Goal: Task Accomplishment & Management: Complete application form

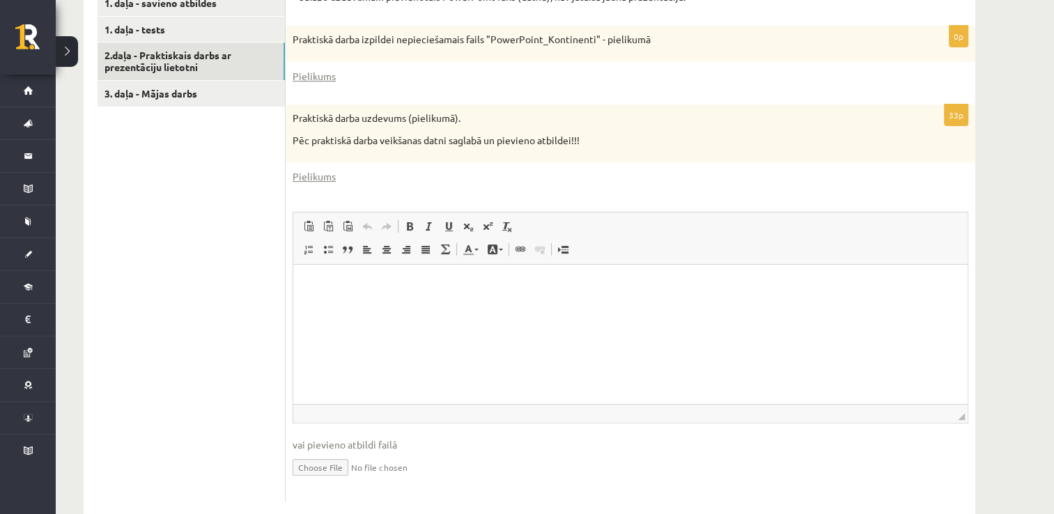
scroll to position [435, 0]
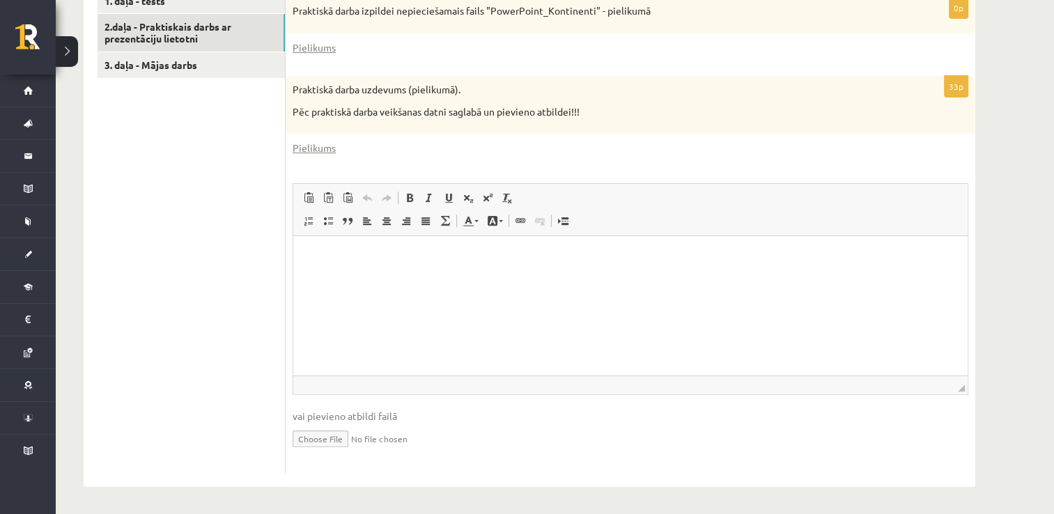
click at [341, 435] on input "file" at bounding box center [631, 438] width 676 height 29
type input "**********"
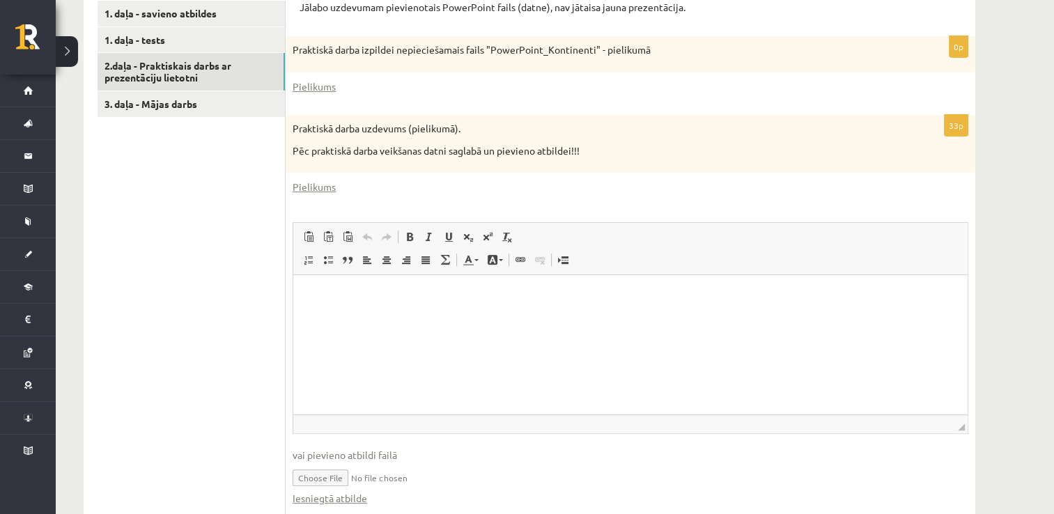
scroll to position [365, 0]
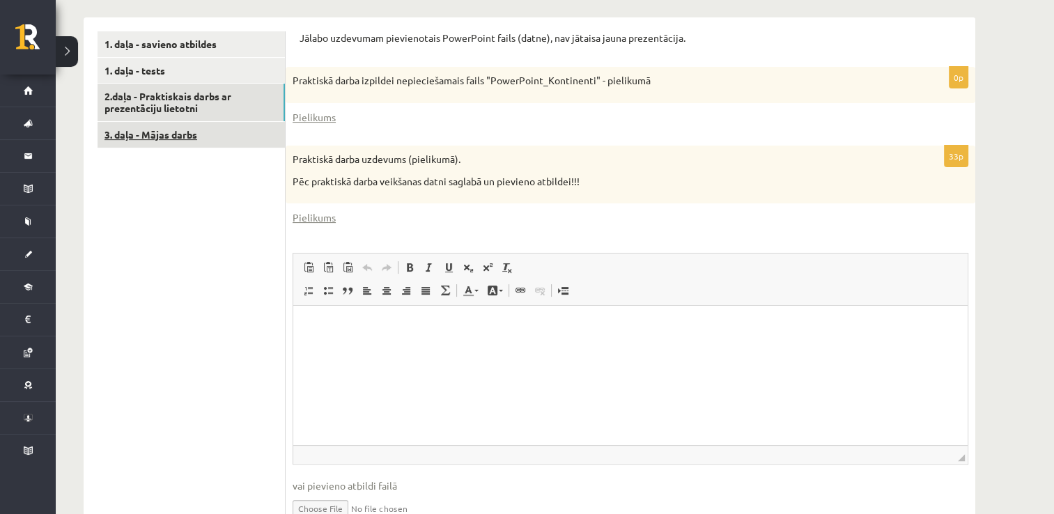
click at [195, 146] on link "3. daļa - Mājas darbs" at bounding box center [191, 135] width 187 height 26
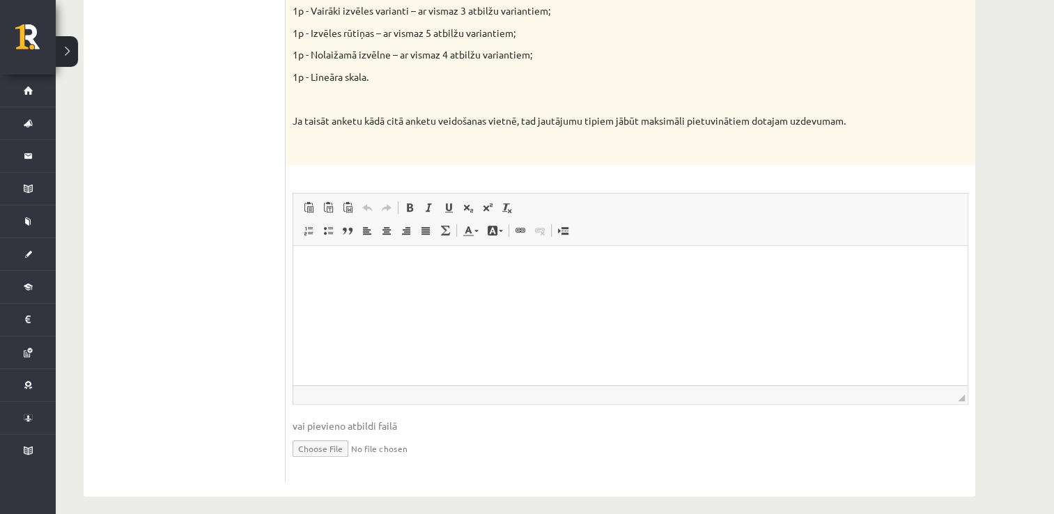
scroll to position [687, 0]
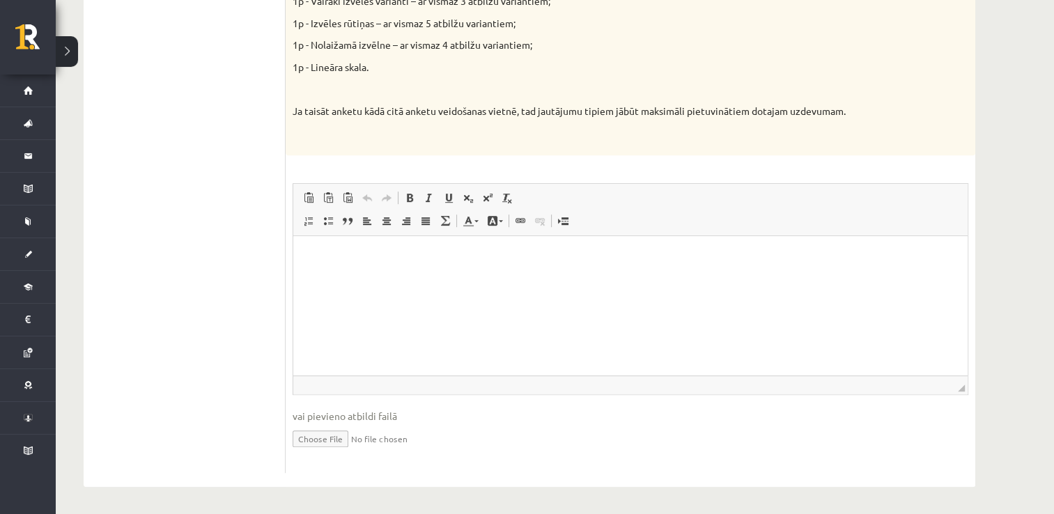
click at [530, 279] on html at bounding box center [630, 257] width 675 height 43
click at [341, 260] on span "**********" at bounding box center [412, 259] width 210 height 10
click at [341, 260] on span "**********" at bounding box center [410, 259] width 206 height 10
click at [616, 277] on html "**********" at bounding box center [630, 259] width 675 height 46
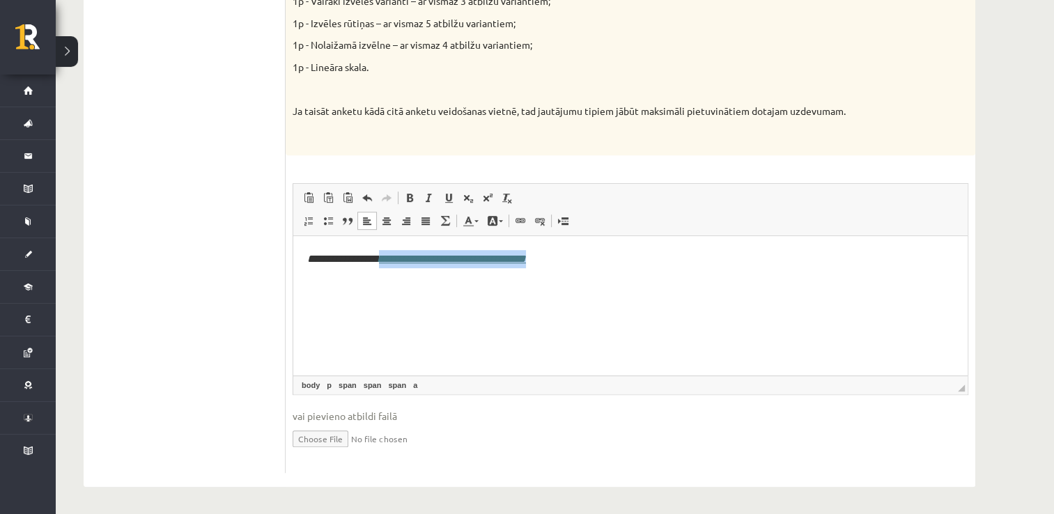
drag, startPoint x: 601, startPoint y: 267, endPoint x: 393, endPoint y: 265, distance: 208.4
click at [393, 265] on p "**********" at bounding box center [630, 259] width 647 height 18
click at [435, 208] on span "Bold Keyboard shortcut Ctrl+B Italic Keyboard shortcut Ctrl+I Underline Keyboar…" at bounding box center [460, 199] width 121 height 23
click at [426, 201] on span at bounding box center [429, 197] width 11 height 11
click at [430, 202] on span at bounding box center [429, 197] width 11 height 11
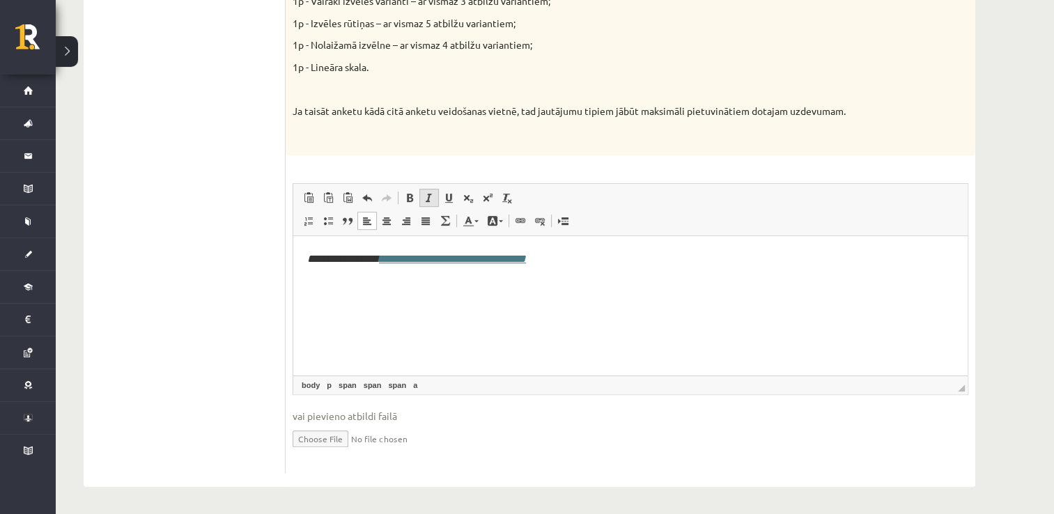
click at [431, 202] on span at bounding box center [429, 197] width 11 height 11
click at [690, 270] on html "**********" at bounding box center [630, 259] width 675 height 46
click at [647, 260] on p "**********" at bounding box center [630, 259] width 647 height 18
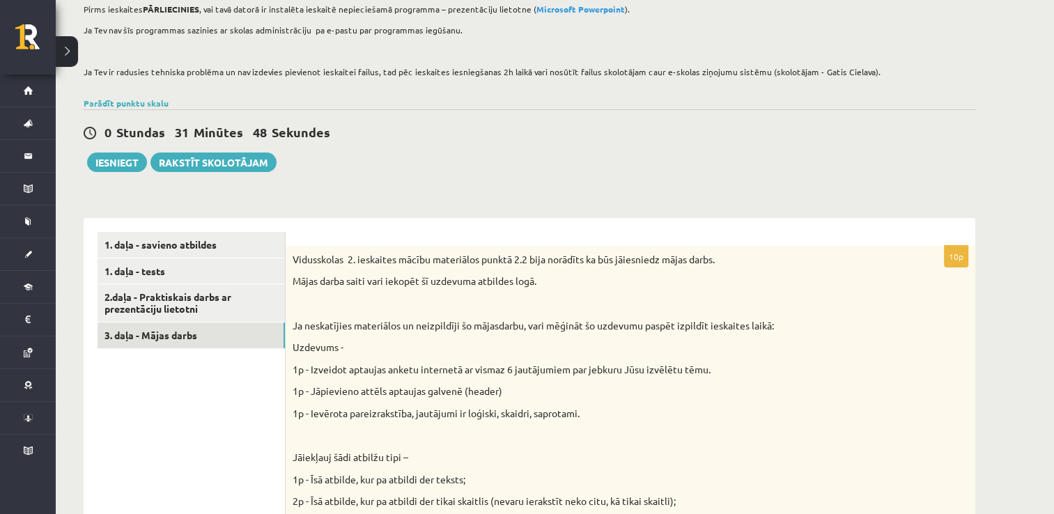
scroll to position [130, 0]
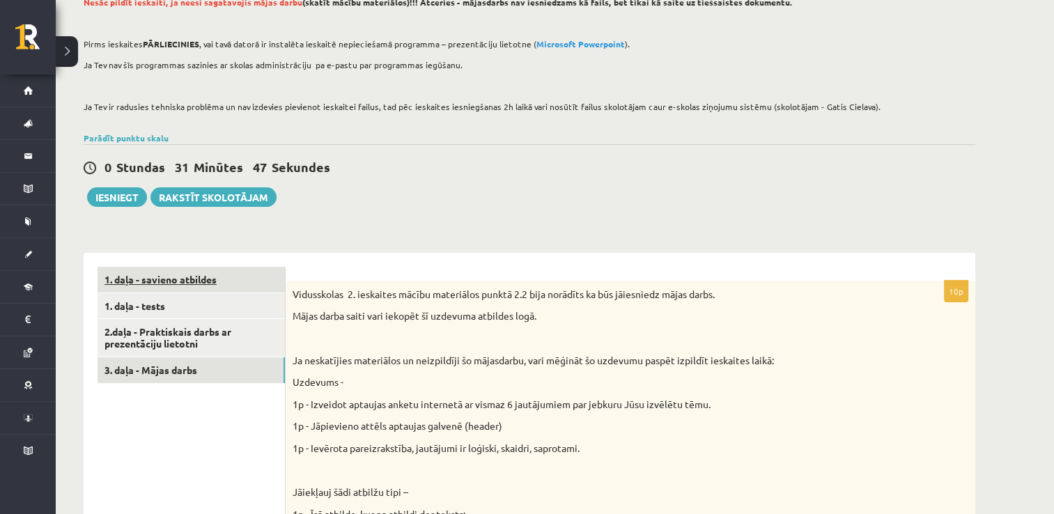
click at [159, 284] on link "1. daļa - savieno atbildes" at bounding box center [191, 280] width 187 height 26
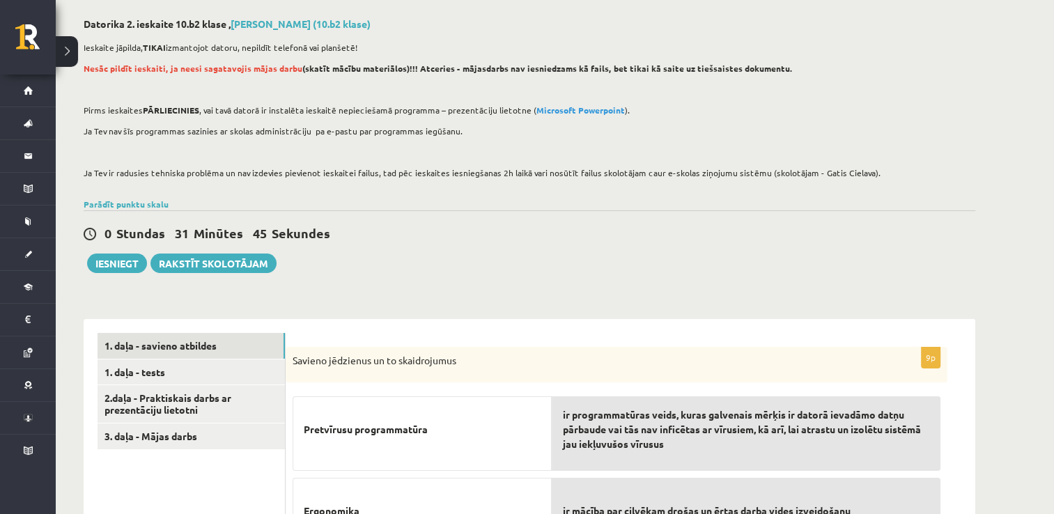
scroll to position [60, 0]
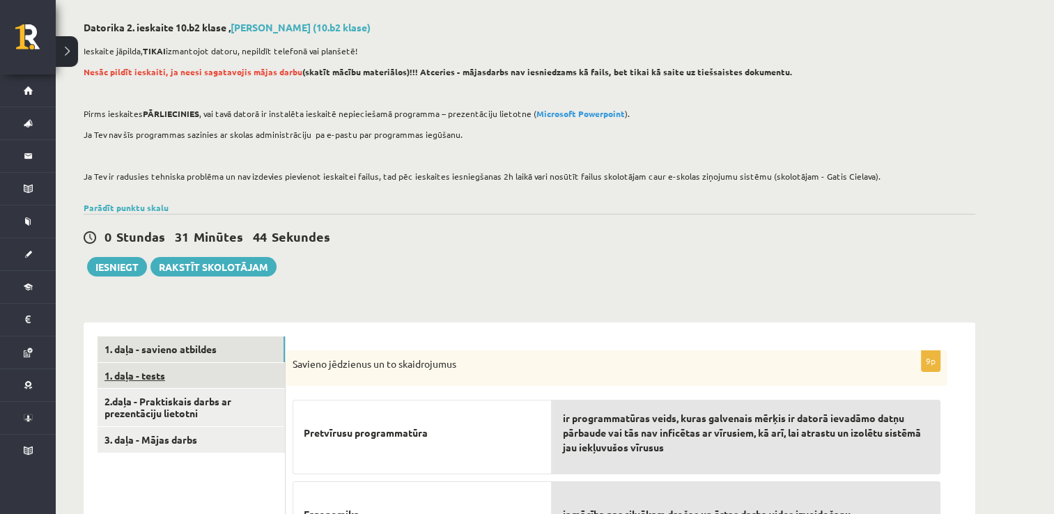
click at [161, 379] on link "1. daļa - tests" at bounding box center [191, 376] width 187 height 26
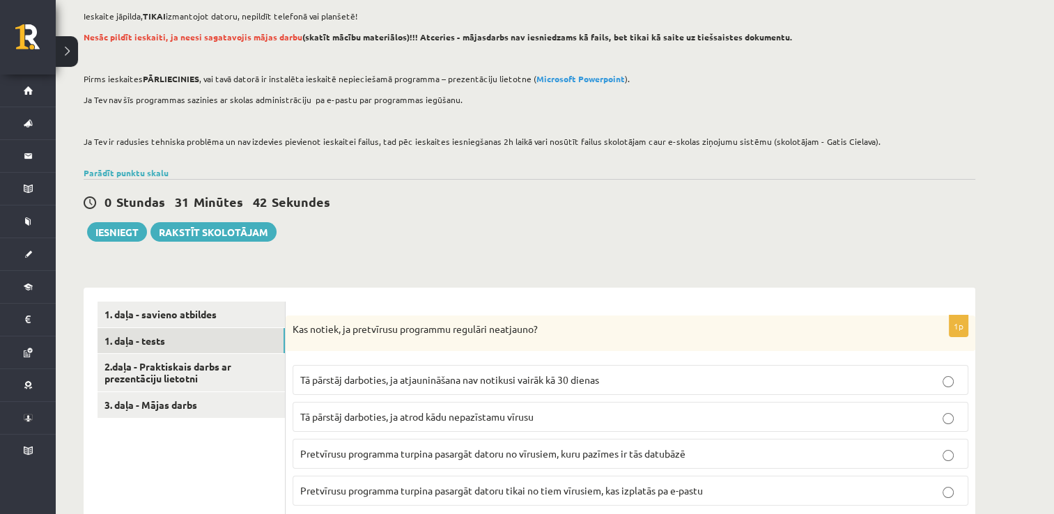
scroll to position [0, 0]
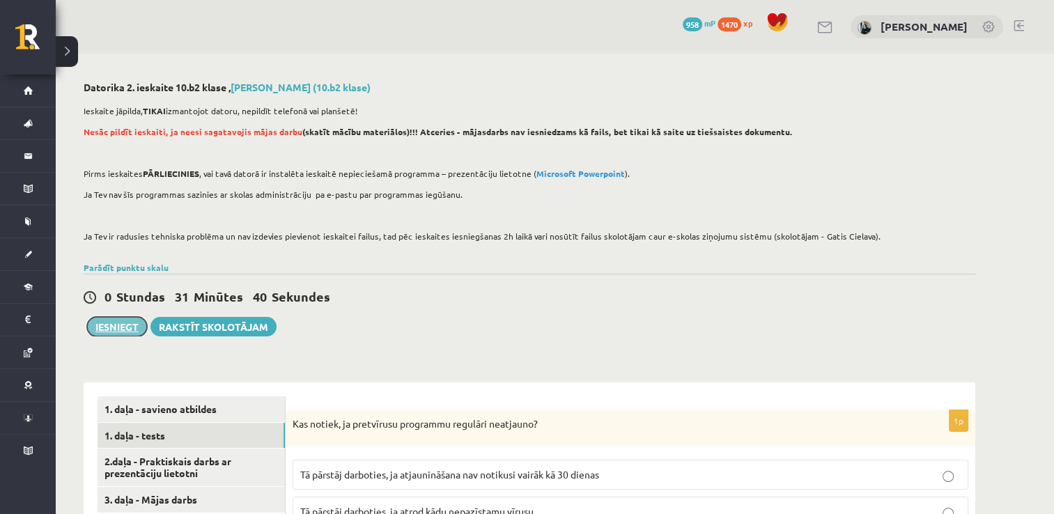
click at [91, 322] on button "Iesniegt" at bounding box center [117, 327] width 60 height 20
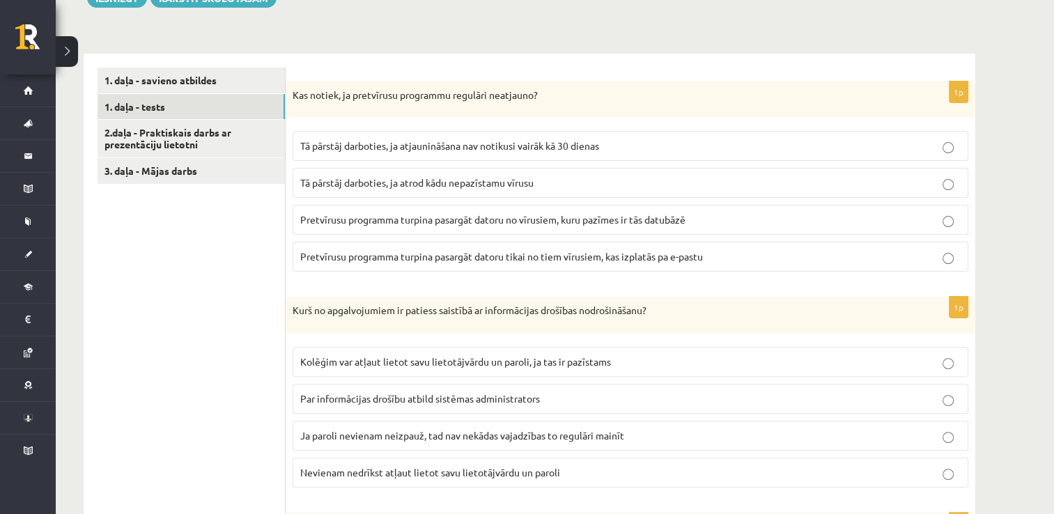
scroll to position [348, 0]
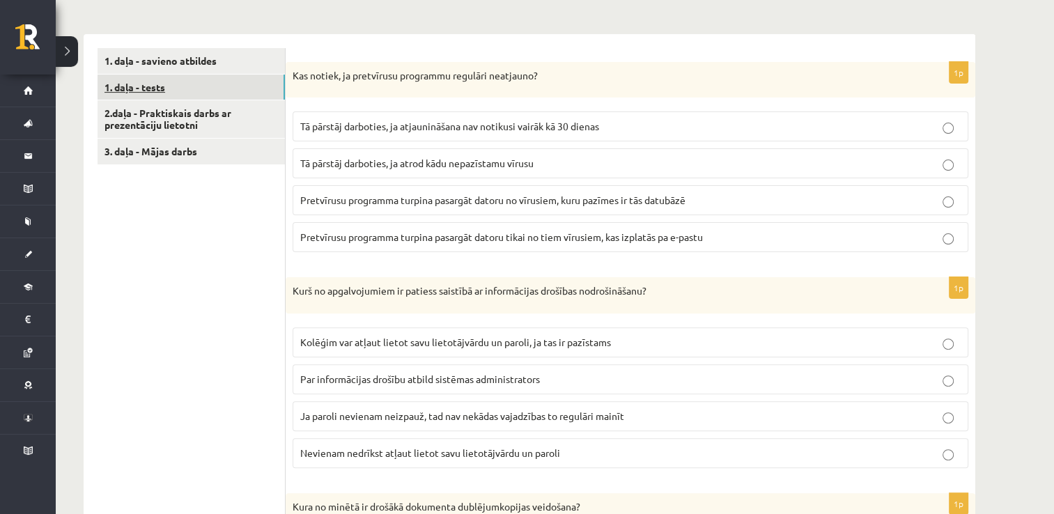
click at [217, 96] on link "1. daļa - tests" at bounding box center [191, 88] width 187 height 26
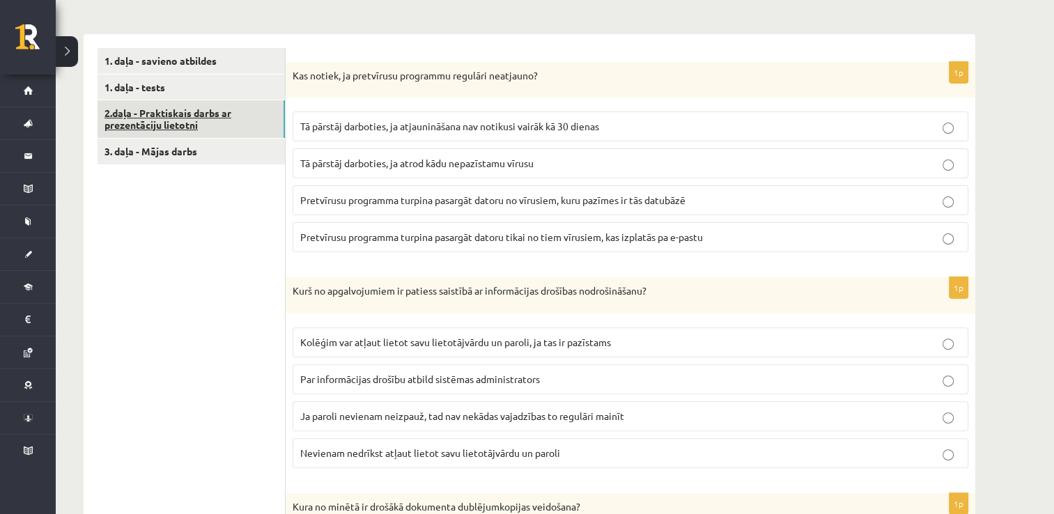
click at [215, 107] on link "2.daļa - Praktiskais darbs ar prezentāciju lietotni" at bounding box center [191, 119] width 187 height 38
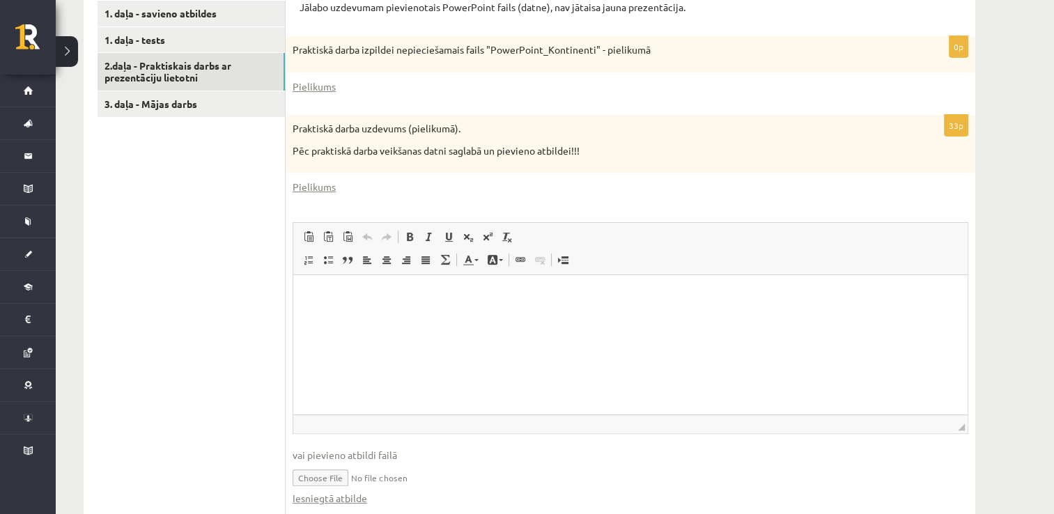
scroll to position [449, 0]
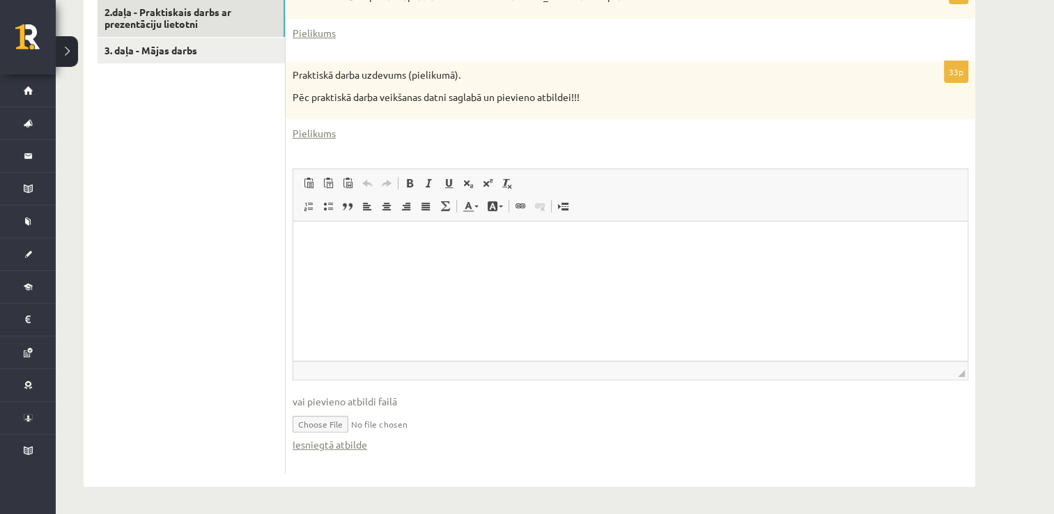
click at [325, 424] on input "file" at bounding box center [631, 423] width 676 height 29
type input "**********"
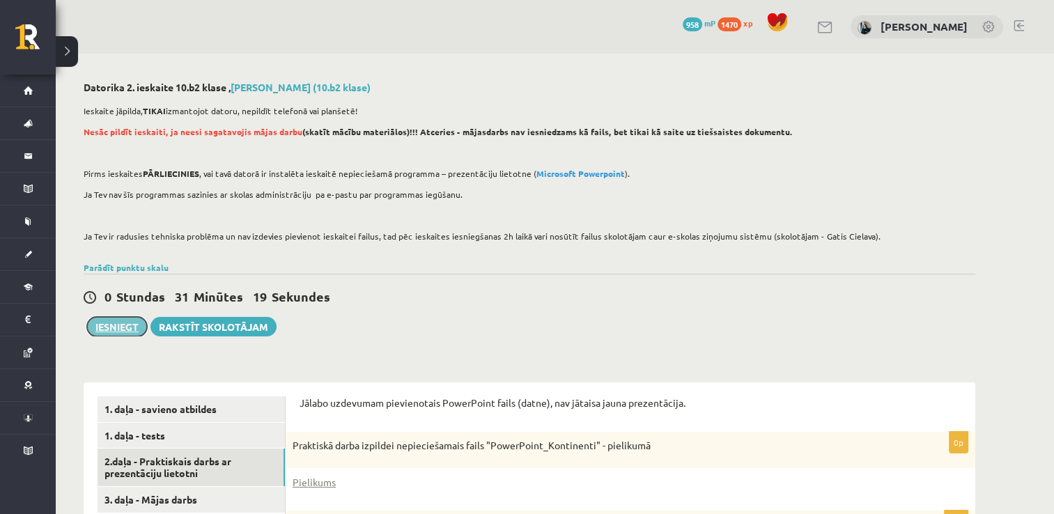
click at [120, 325] on button "Iesniegt" at bounding box center [117, 327] width 60 height 20
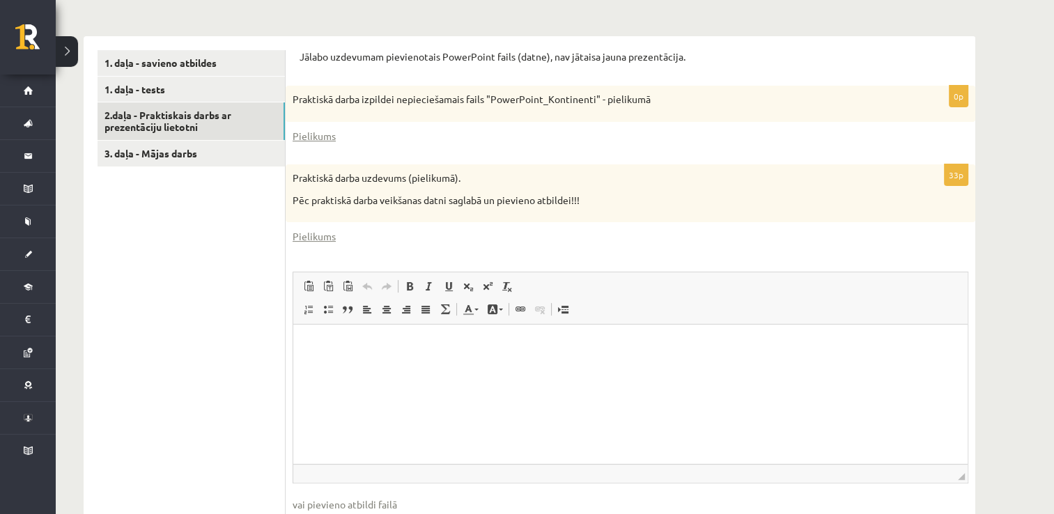
scroll to position [418, 0]
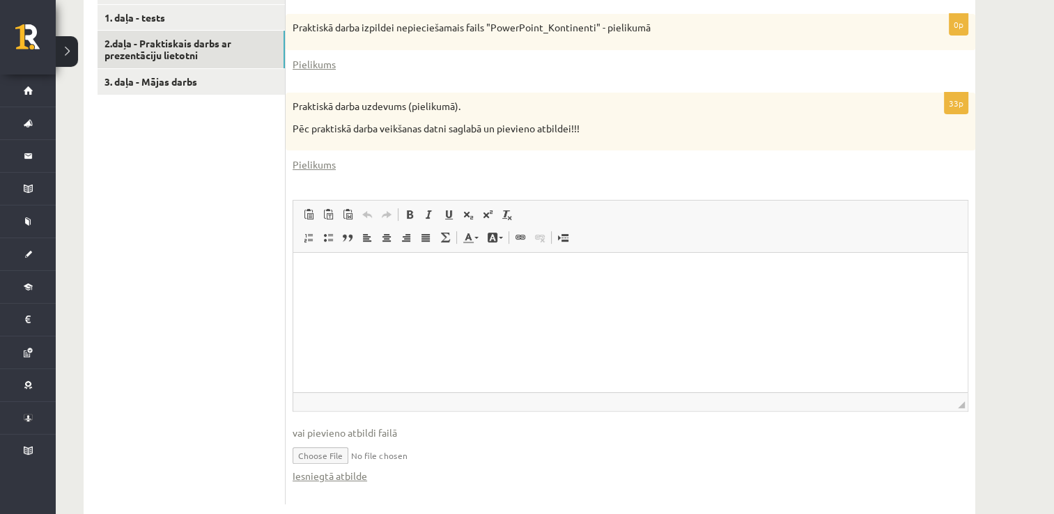
click at [346, 295] on html at bounding box center [630, 274] width 675 height 43
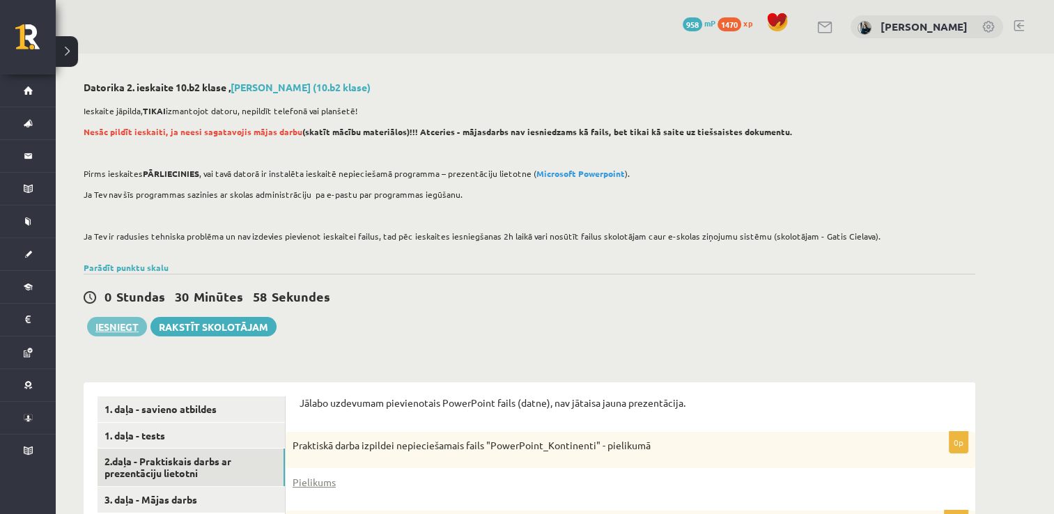
click at [117, 325] on button "Iesniegt" at bounding box center [117, 327] width 60 height 20
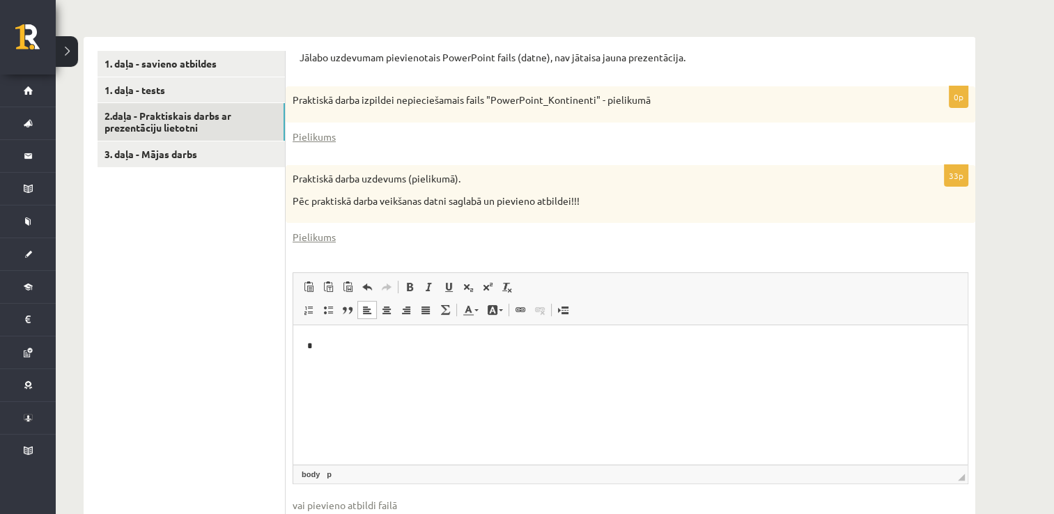
scroll to position [449, 0]
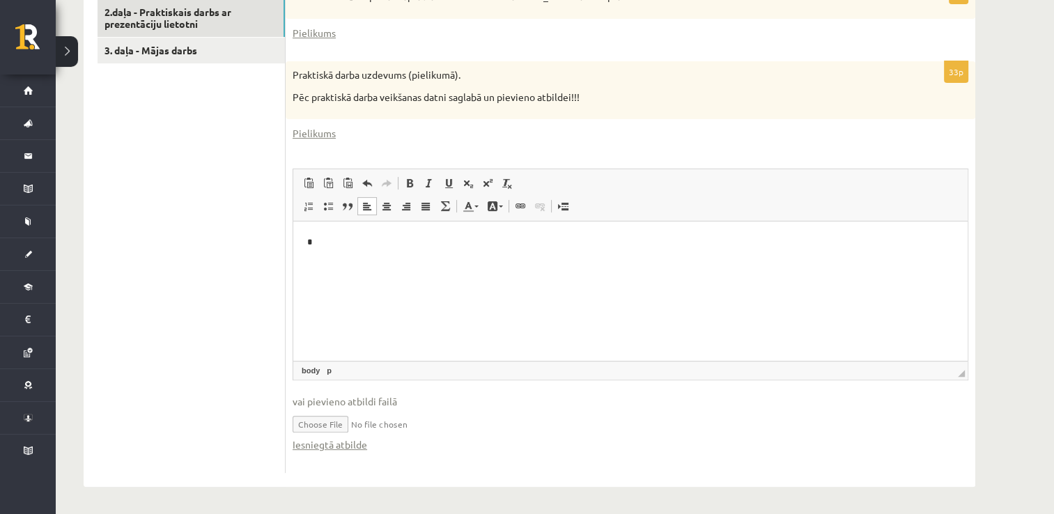
click at [374, 419] on input "file" at bounding box center [631, 423] width 676 height 29
click at [343, 442] on link "Iesniegtā atbilde" at bounding box center [330, 445] width 75 height 15
click at [348, 413] on input "file" at bounding box center [631, 423] width 676 height 29
type input "**********"
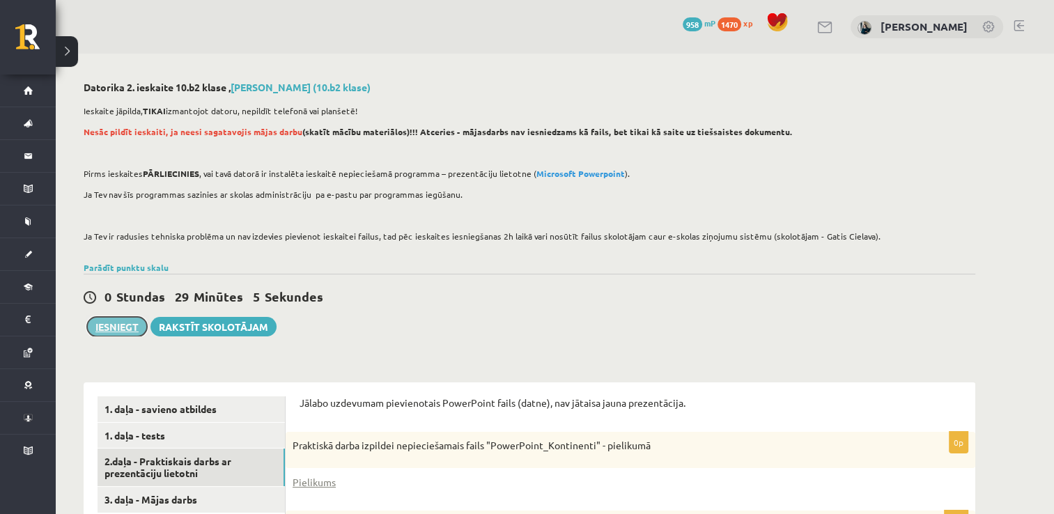
click at [135, 336] on button "Iesniegt" at bounding box center [117, 327] width 60 height 20
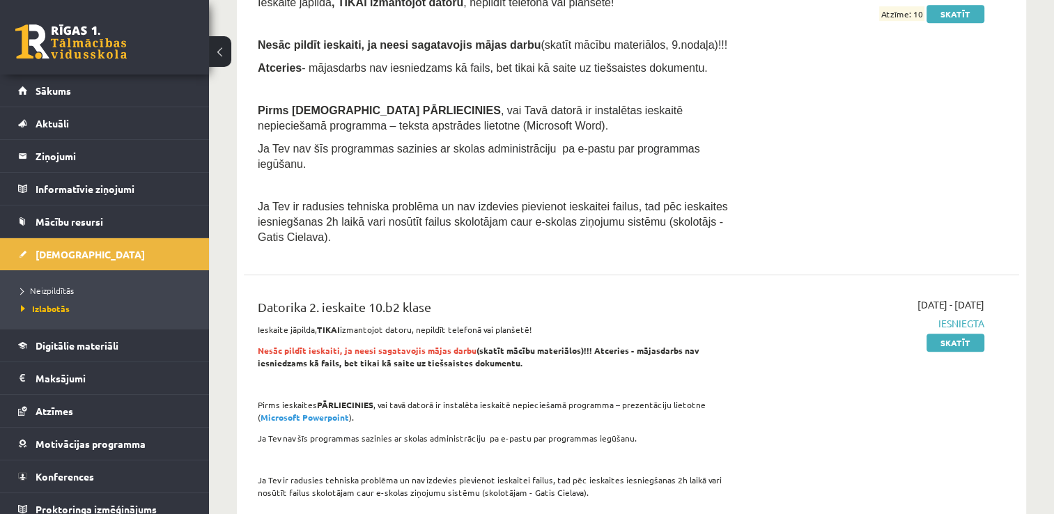
scroll to position [1045, 0]
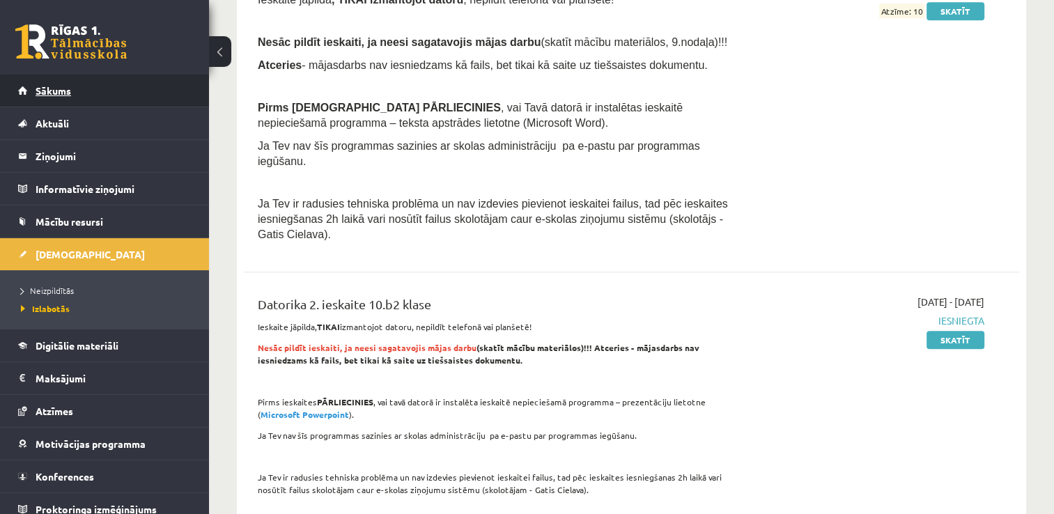
click at [29, 85] on link "Sākums" at bounding box center [105, 91] width 174 height 32
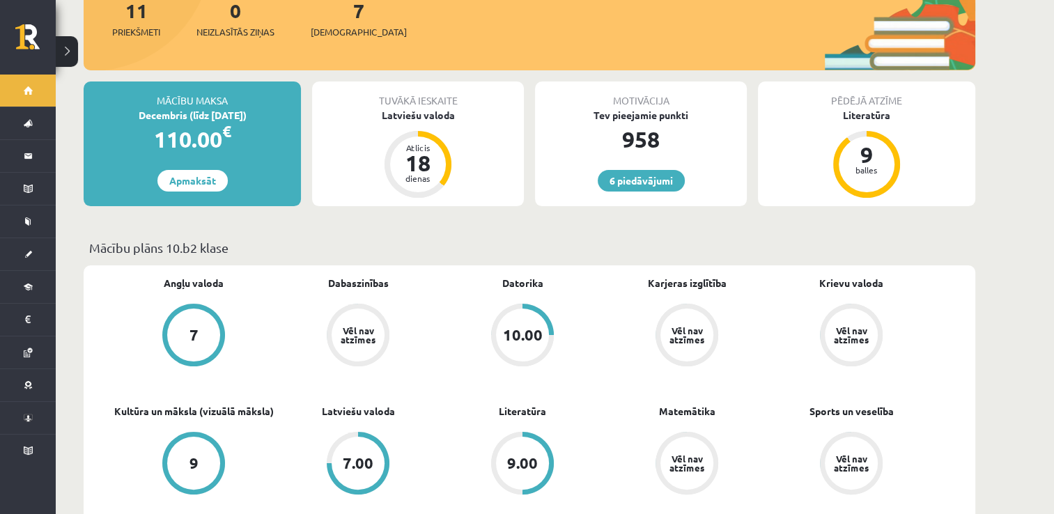
scroll to position [209, 0]
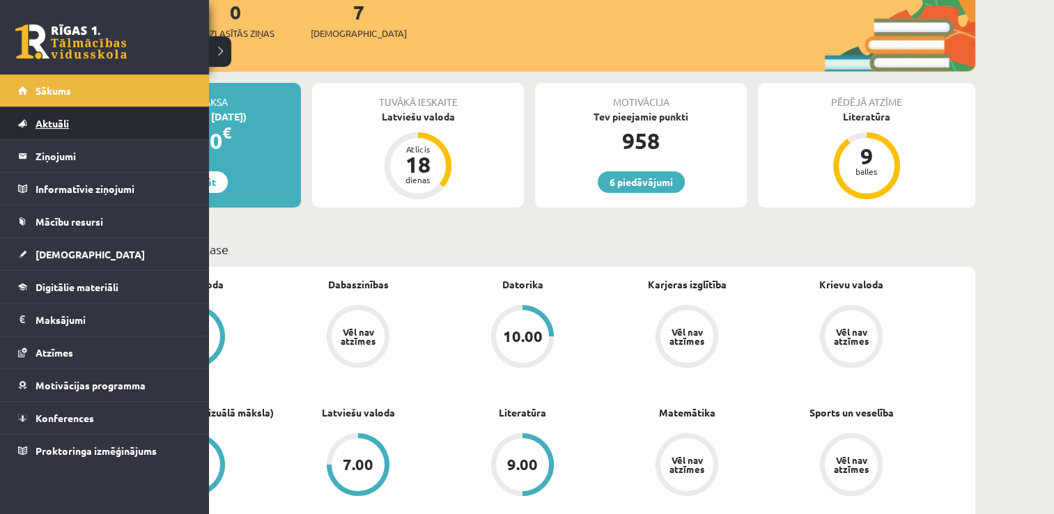
click at [49, 121] on span "Aktuāli" at bounding box center [52, 123] width 33 height 13
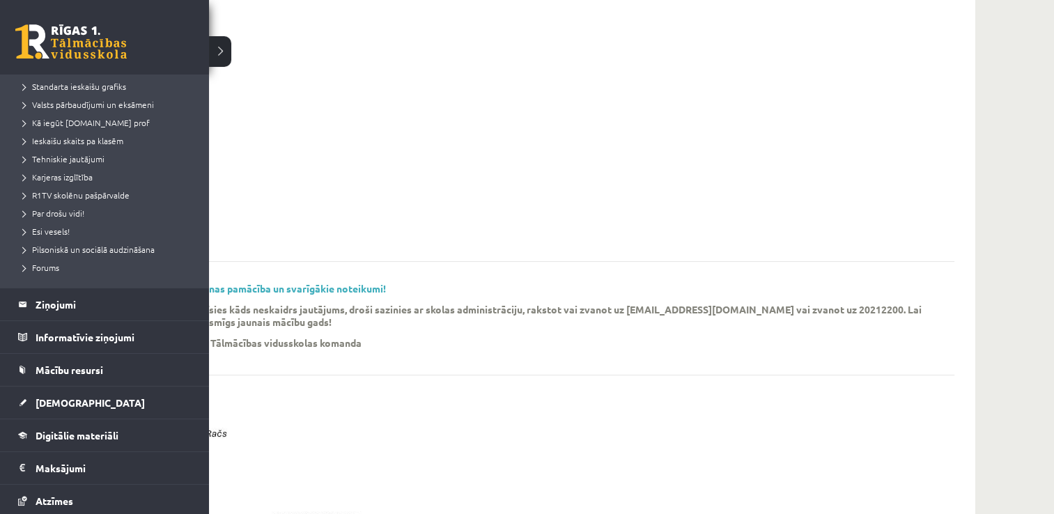
scroll to position [263, 0]
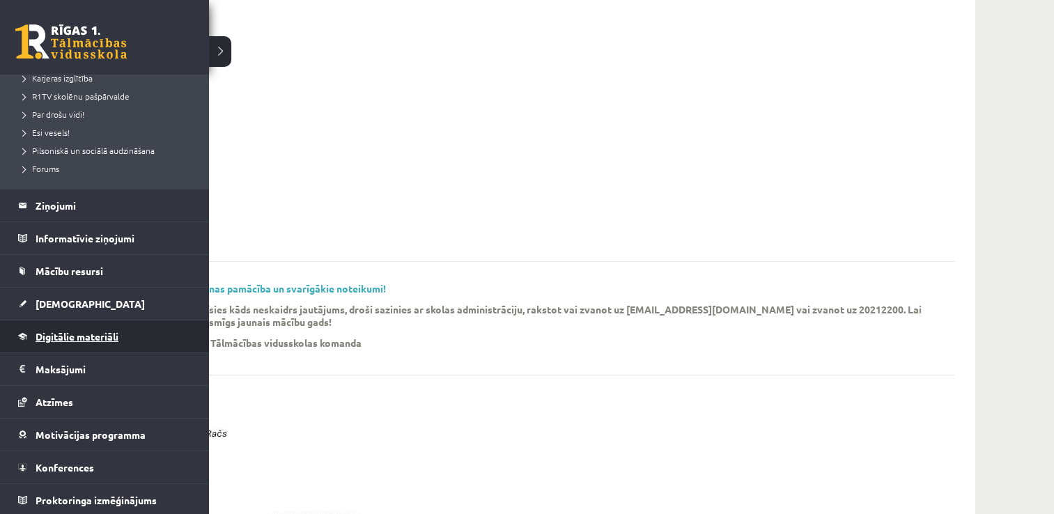
click at [59, 325] on link "Digitālie materiāli" at bounding box center [105, 337] width 174 height 32
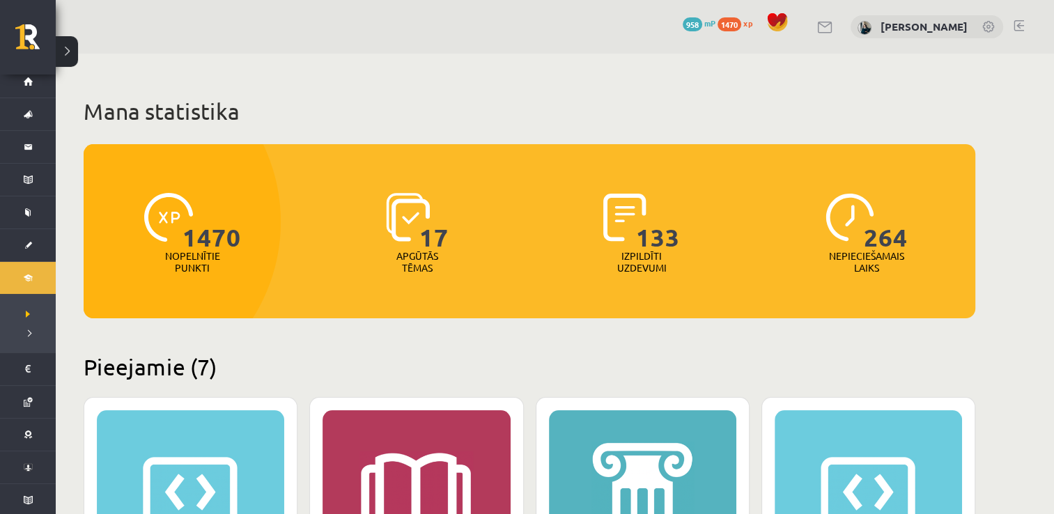
click at [1026, 29] on div "6 Dāvanas 958 mP 1470 xp Megija Simsone" at bounding box center [555, 27] width 999 height 54
click at [1006, 15] on div "6 Dāvanas 958 mP 1470 xp Megija Simsone" at bounding box center [555, 27] width 999 height 54
click at [1009, 15] on div "6 Dāvanas 958 mP 1470 xp Megija Simsone" at bounding box center [555, 27] width 999 height 54
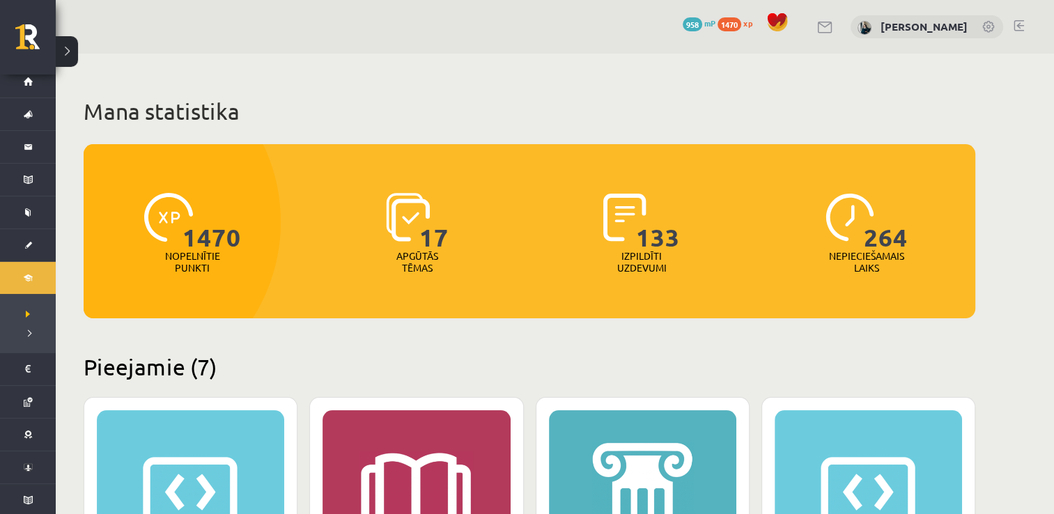
click at [1022, 27] on link at bounding box center [1019, 25] width 10 height 11
